Goal: Information Seeking & Learning: Learn about a topic

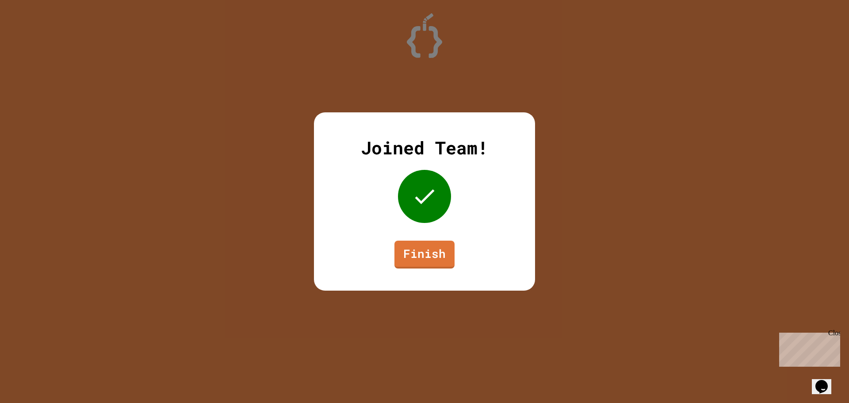
click at [414, 251] on link "Finish" at bounding box center [425, 255] width 60 height 28
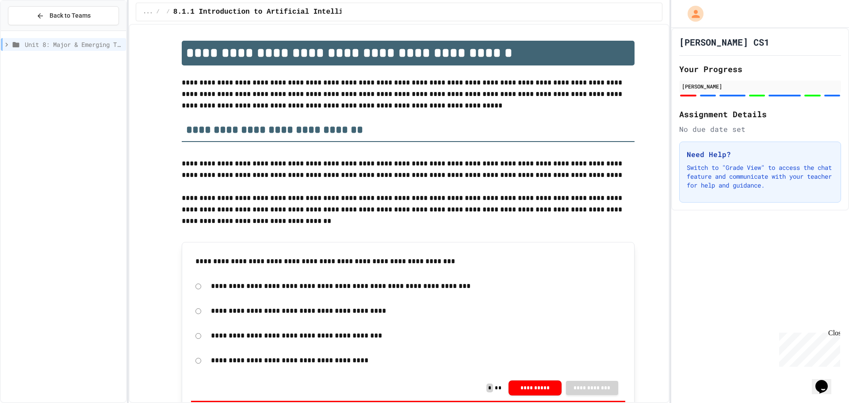
click at [35, 46] on span "Unit 8: Major & Emerging Technologies" at bounding box center [74, 44] width 98 height 9
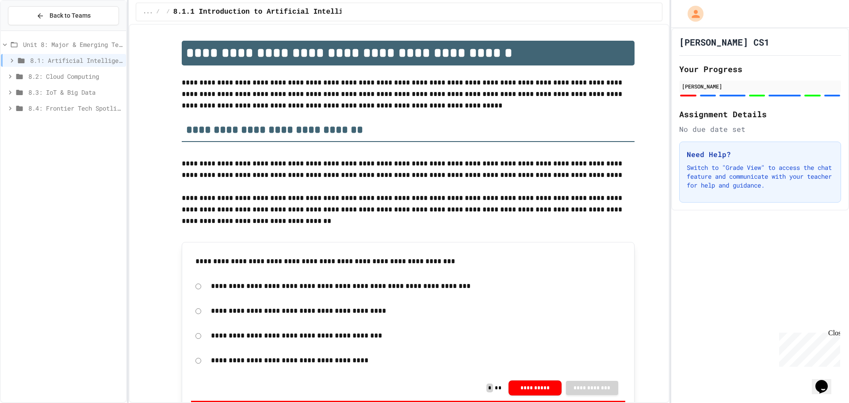
click at [42, 112] on span "8.4: Frontier Tech Spotlight" at bounding box center [75, 108] width 94 height 9
click at [50, 156] on span "8.4.3 Exit Activity - Future Tech Challenge" at bounding box center [78, 155] width 90 height 9
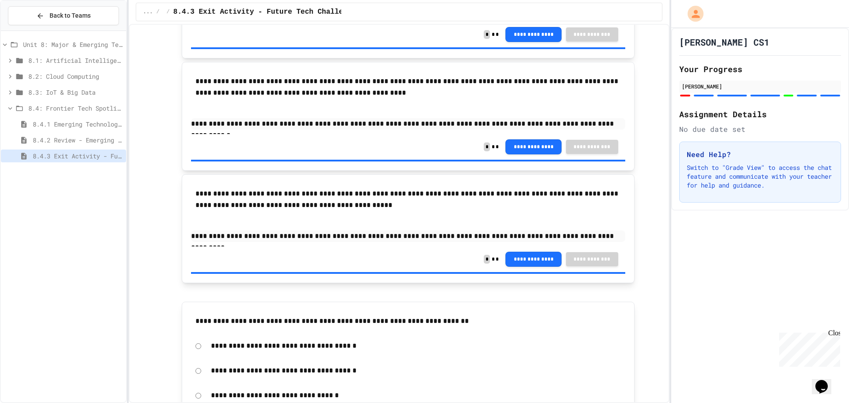
scroll to position [818, 0]
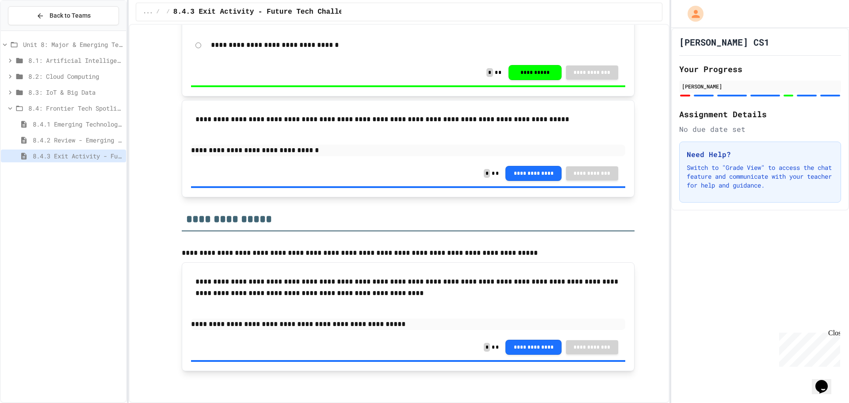
drag, startPoint x: 346, startPoint y: 107, endPoint x: 379, endPoint y: 223, distance: 120.4
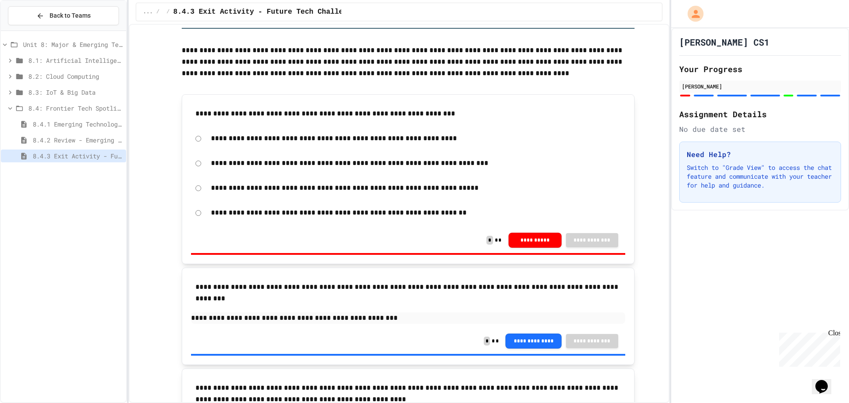
scroll to position [0, 0]
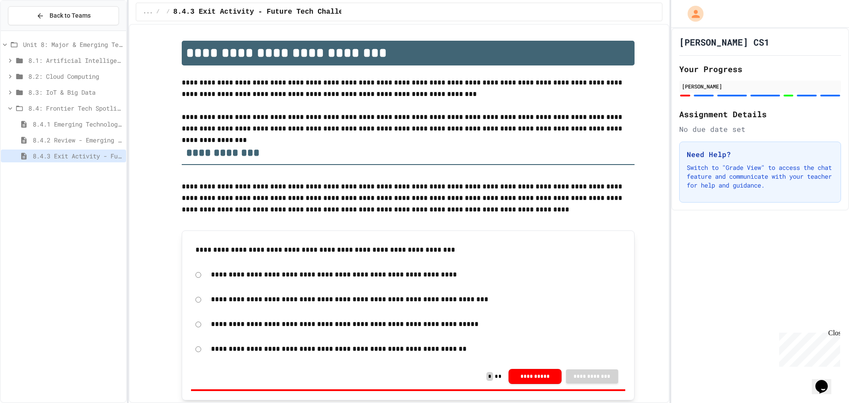
drag, startPoint x: 256, startPoint y: 105, endPoint x: 296, endPoint y: 43, distance: 73.6
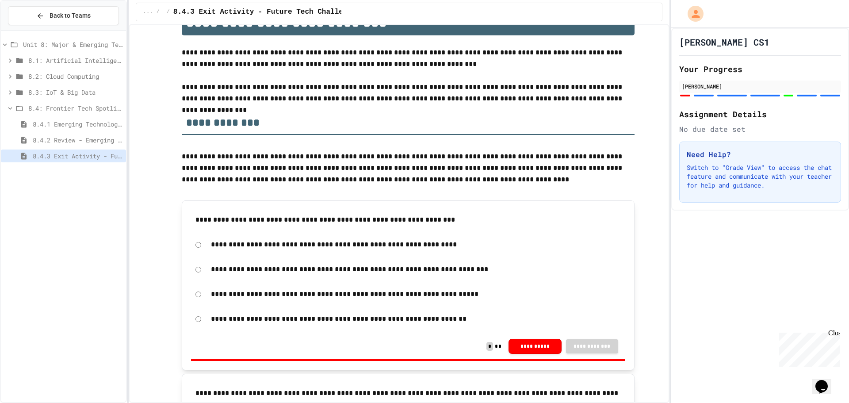
scroll to position [44, 0]
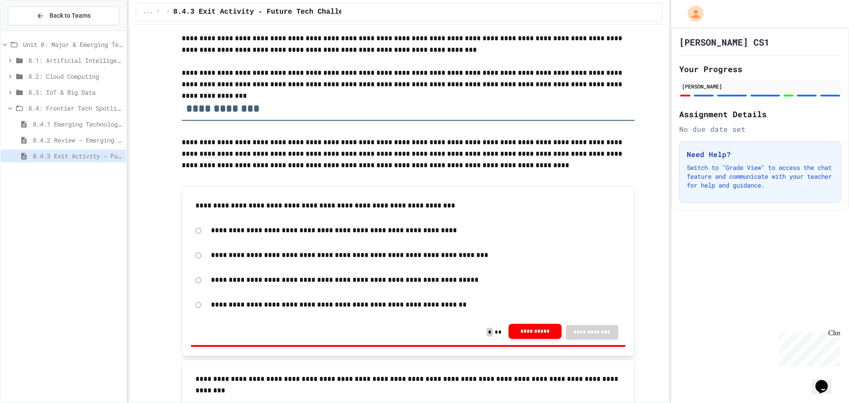
click at [528, 328] on button "**********" at bounding box center [535, 331] width 53 height 15
click at [194, 284] on div "**********" at bounding box center [408, 280] width 434 height 20
click at [67, 50] on div "Unit 8: Major & Emerging Technologies" at bounding box center [63, 44] width 125 height 13
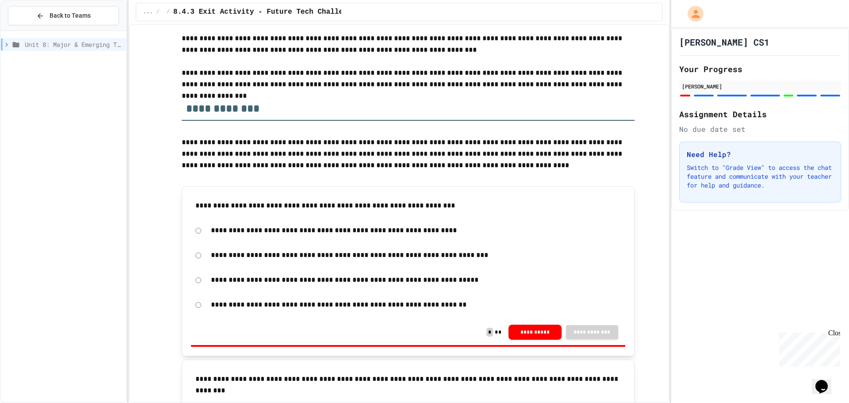
click at [51, 50] on div "Unit 8: Major & Emerging Technologies" at bounding box center [63, 44] width 125 height 13
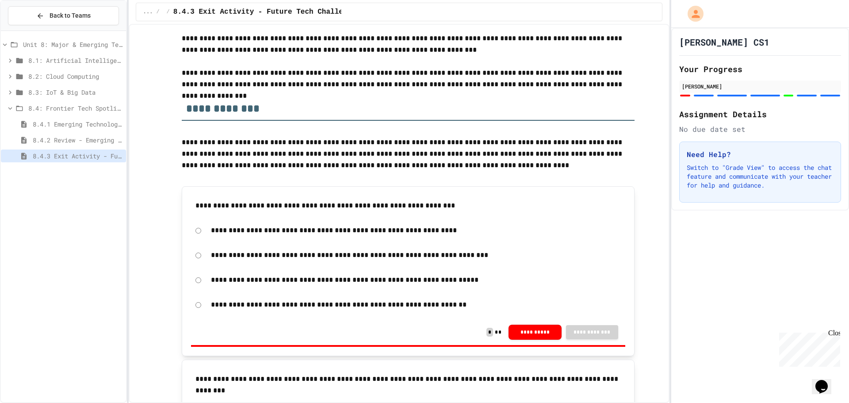
click at [65, 64] on span "8.1: Artificial Intelligence Basics" at bounding box center [75, 60] width 94 height 9
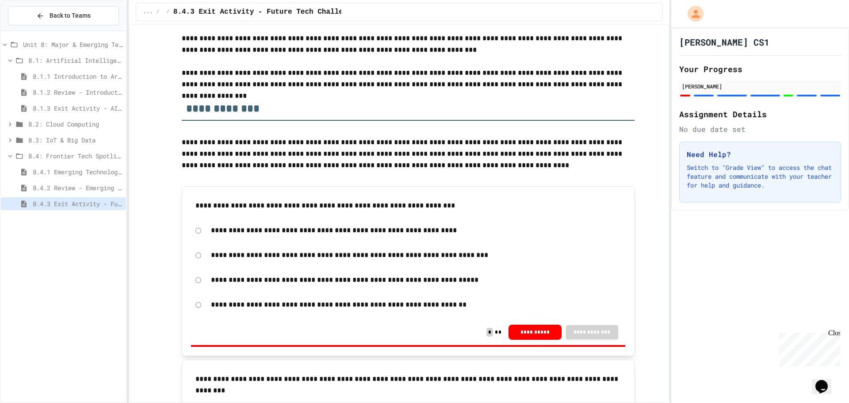
click at [61, 71] on div "8.1.1 Introduction to Artificial Intelligence" at bounding box center [63, 76] width 125 height 13
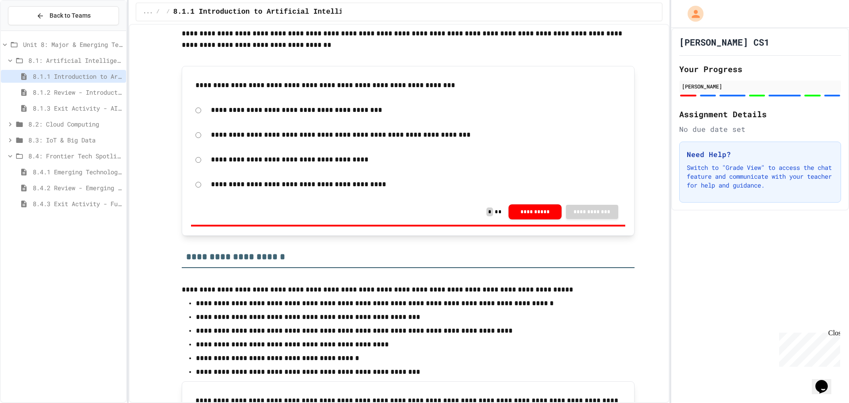
scroll to position [177, 0]
click at [539, 213] on button "**********" at bounding box center [535, 210] width 53 height 15
click at [33, 207] on span "8.4.3 Exit Activity - Future Tech Challenge" at bounding box center [78, 203] width 90 height 9
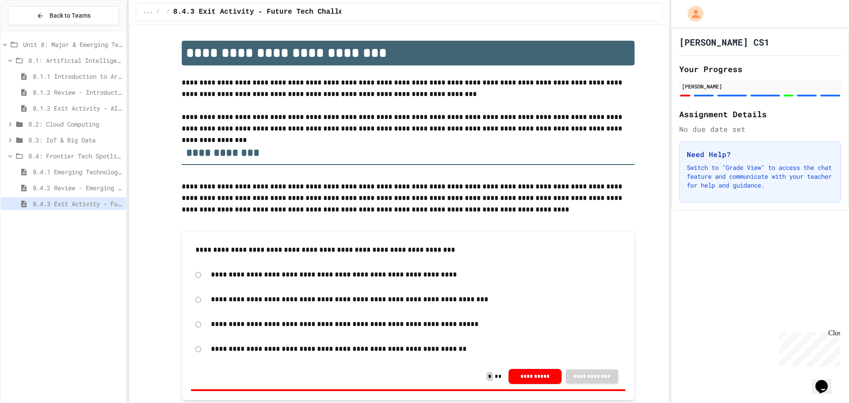
click at [8, 64] on icon at bounding box center [10, 61] width 8 height 8
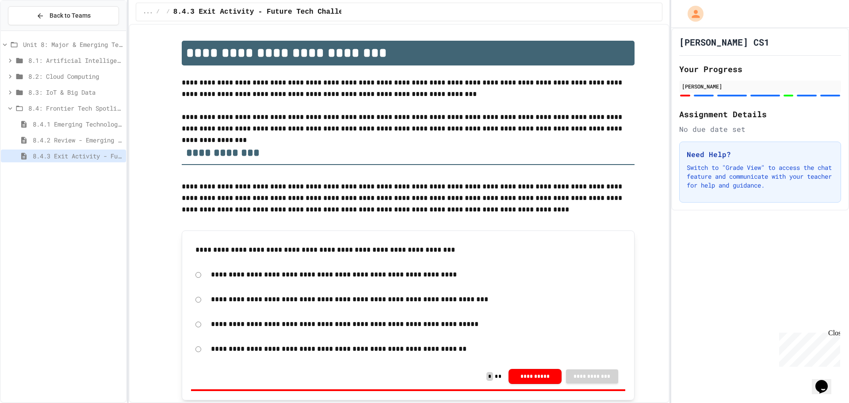
click at [8, 111] on icon at bounding box center [10, 108] width 8 height 8
